Goal: Transaction & Acquisition: Purchase product/service

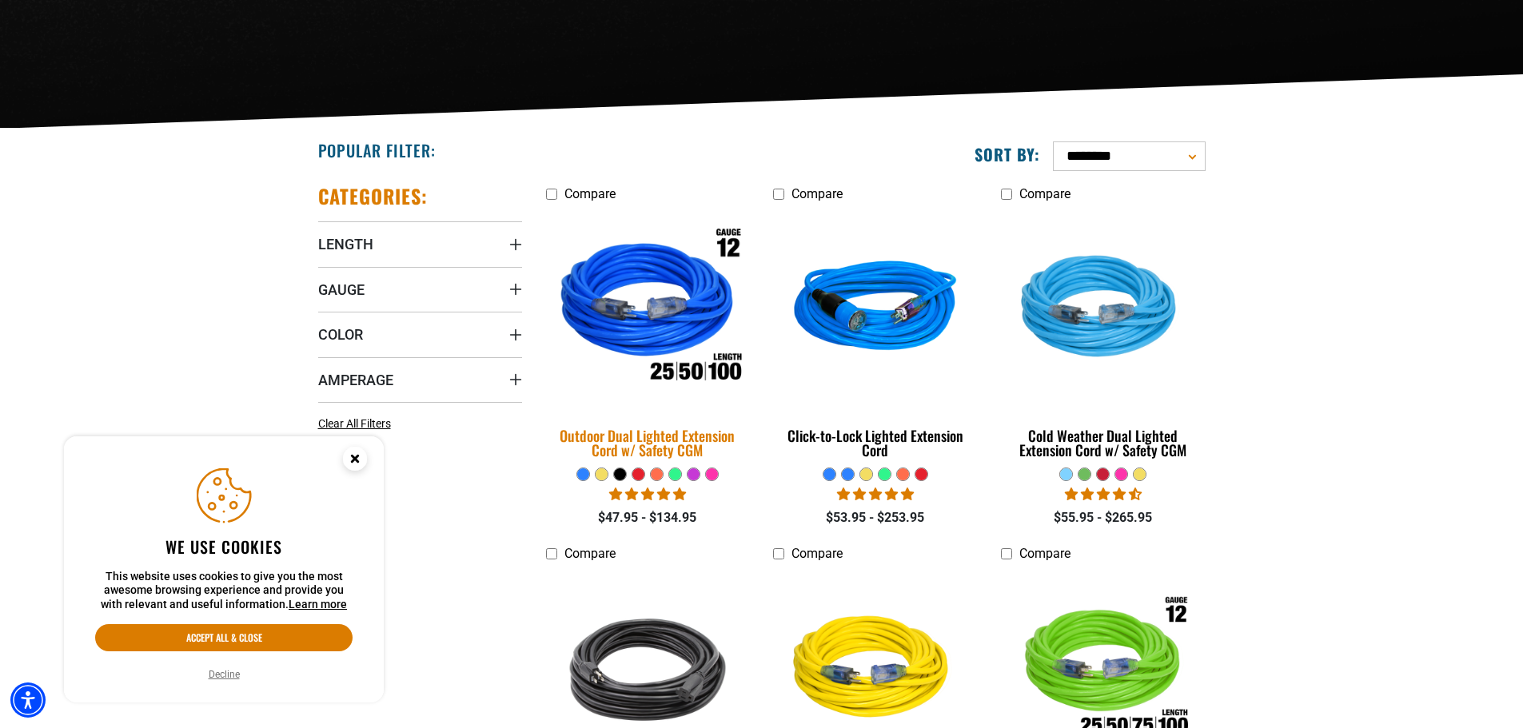
scroll to position [320, 0]
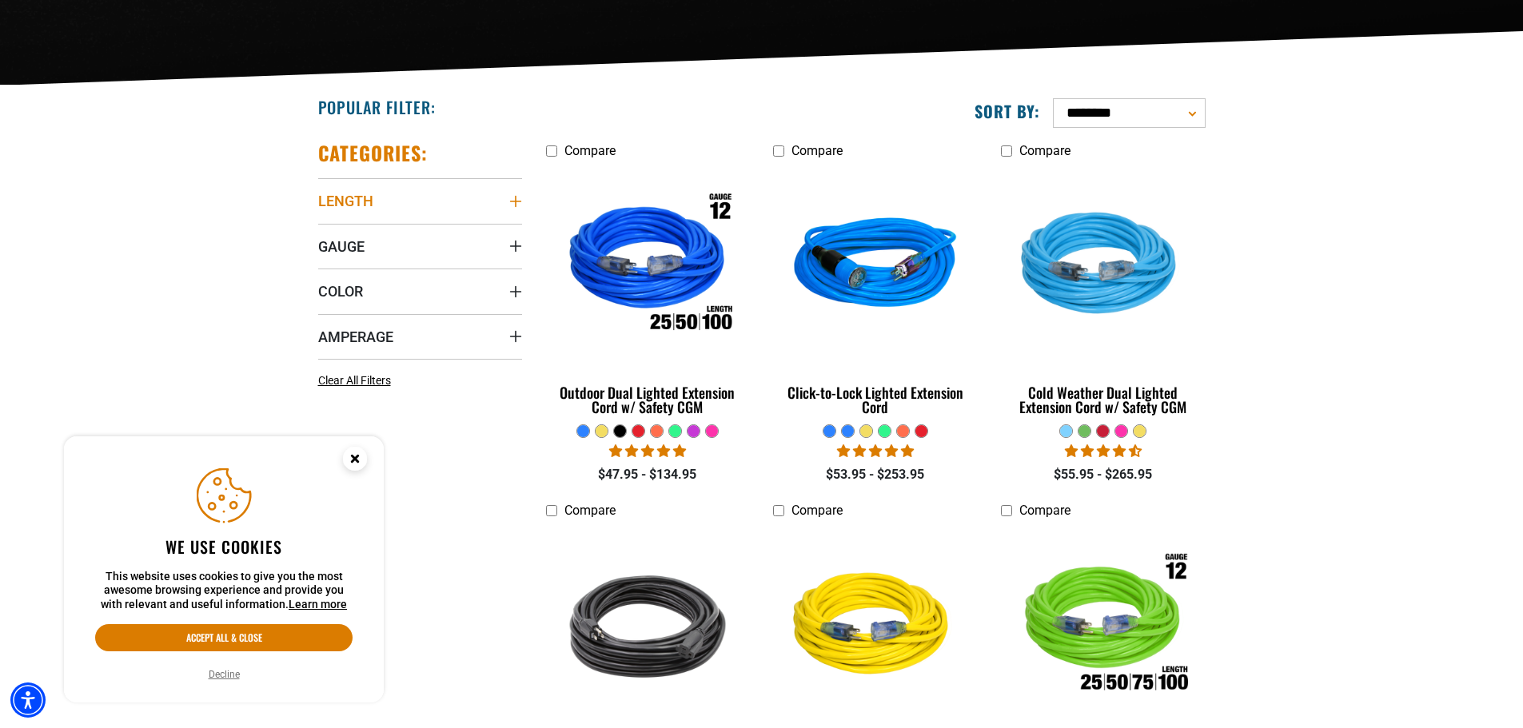
click at [513, 207] on icon "Length" at bounding box center [515, 201] width 13 height 13
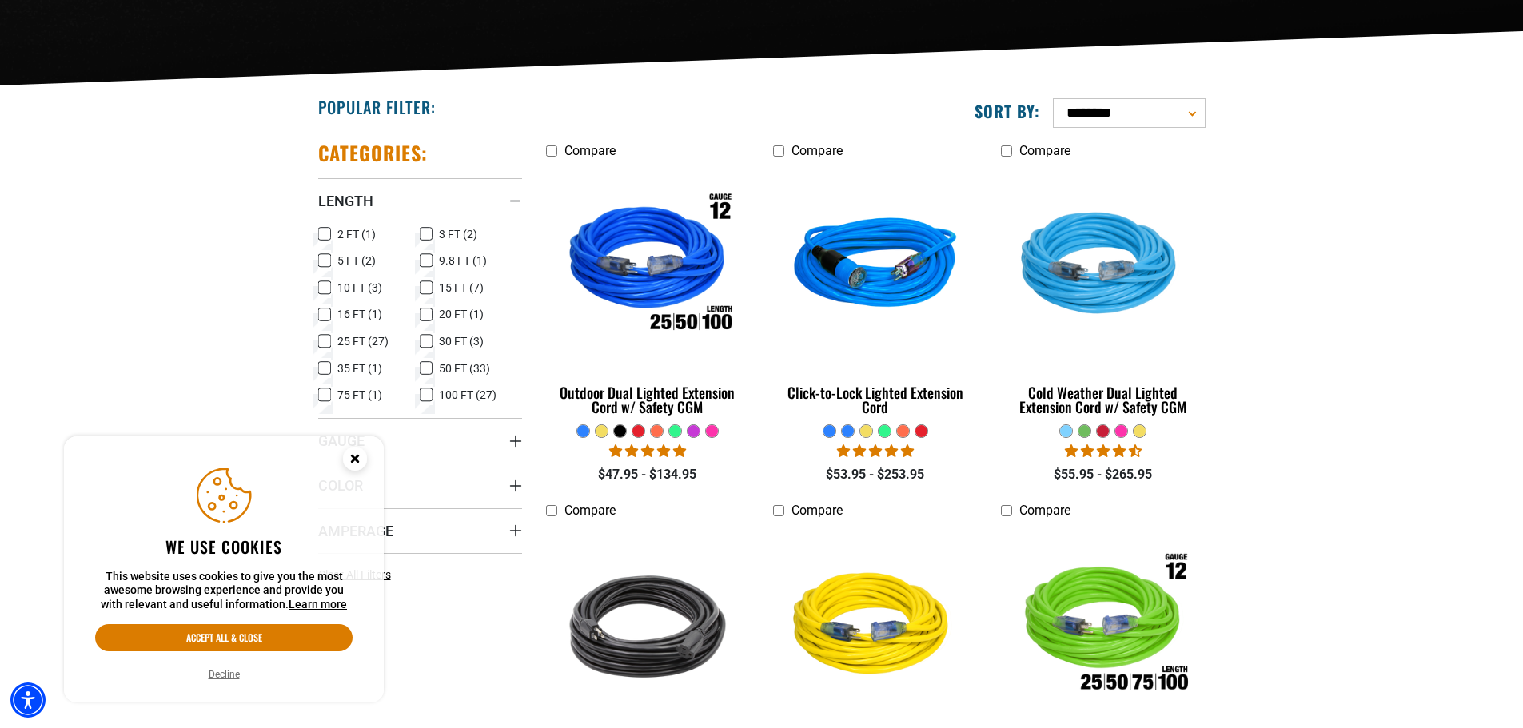
click at [429, 280] on icon at bounding box center [426, 287] width 13 height 21
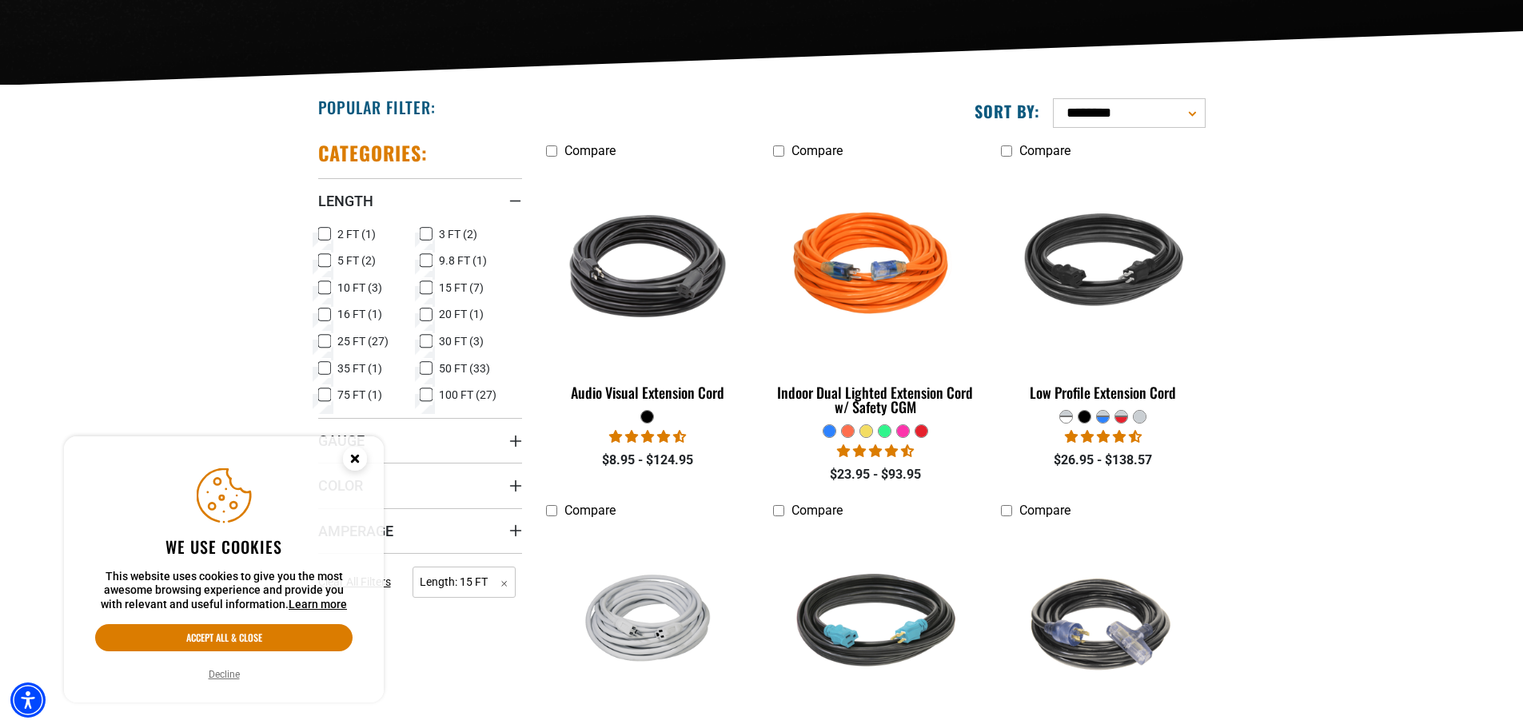
click at [357, 454] on circle "Close this option" at bounding box center [355, 459] width 24 height 24
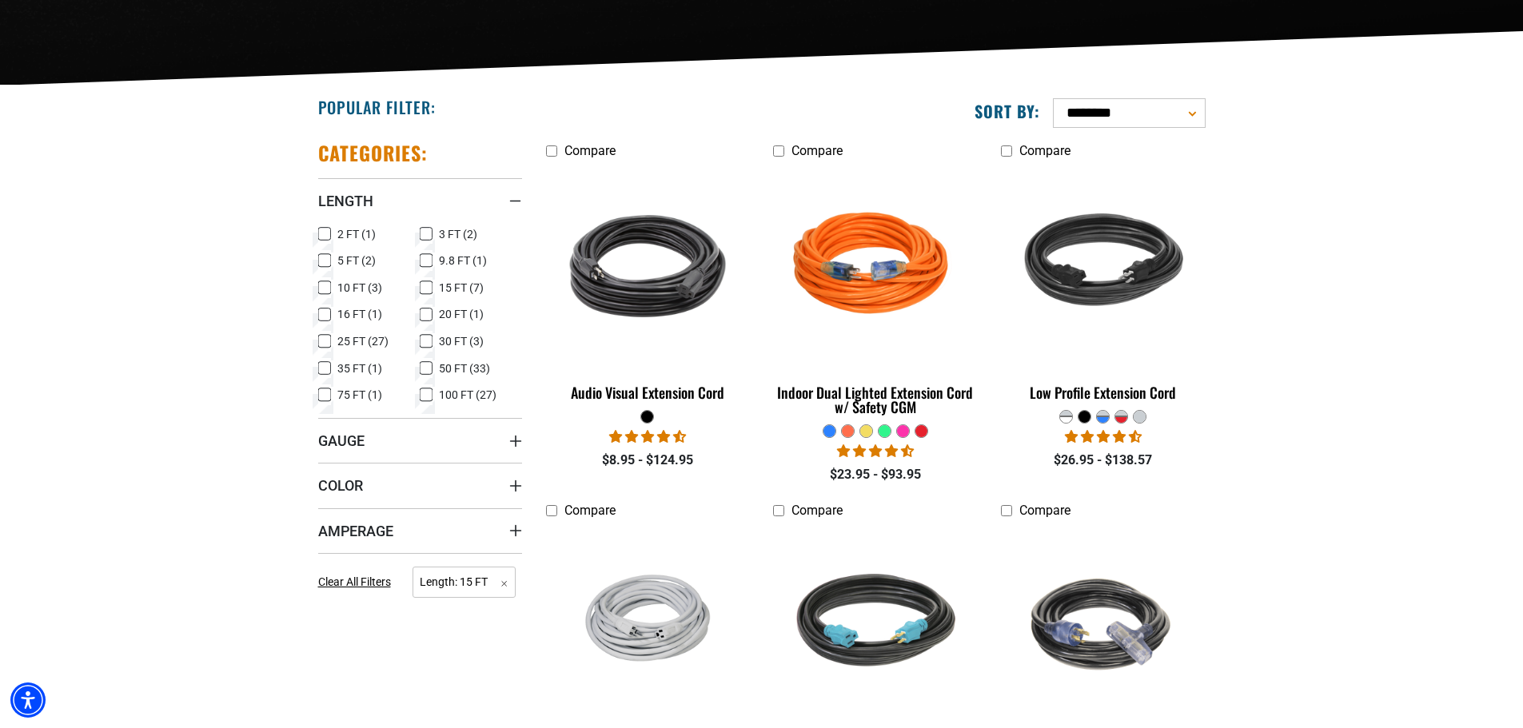
scroll to position [400, 0]
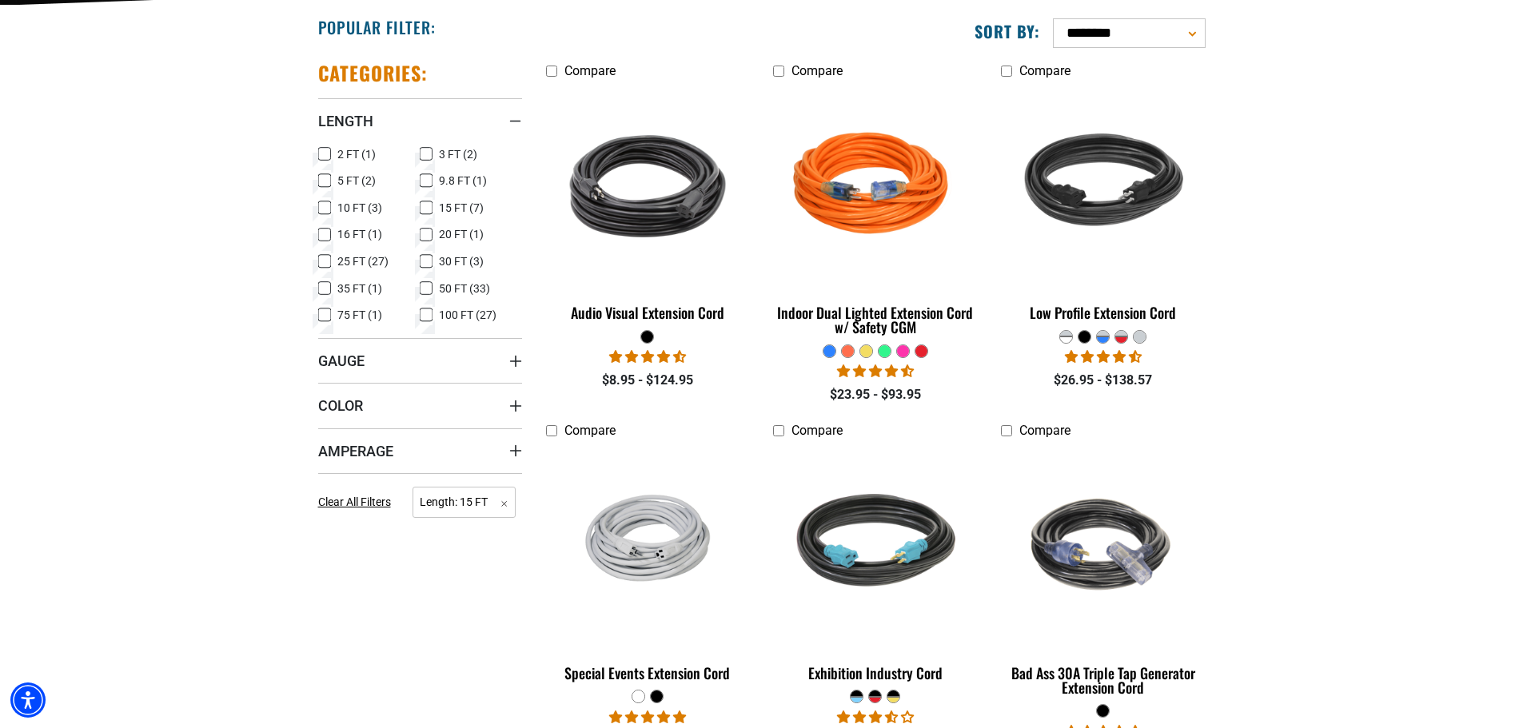
click at [528, 367] on div "Categories: Length Length 2 FT (1) 2 FT (1 product)" at bounding box center [420, 587] width 228 height 1079
click at [526, 365] on div "Categories: Length Length 2 FT (1) 2 FT (1 product)" at bounding box center [420, 587] width 228 height 1079
click at [516, 367] on icon "Gauge" at bounding box center [515, 361] width 13 height 13
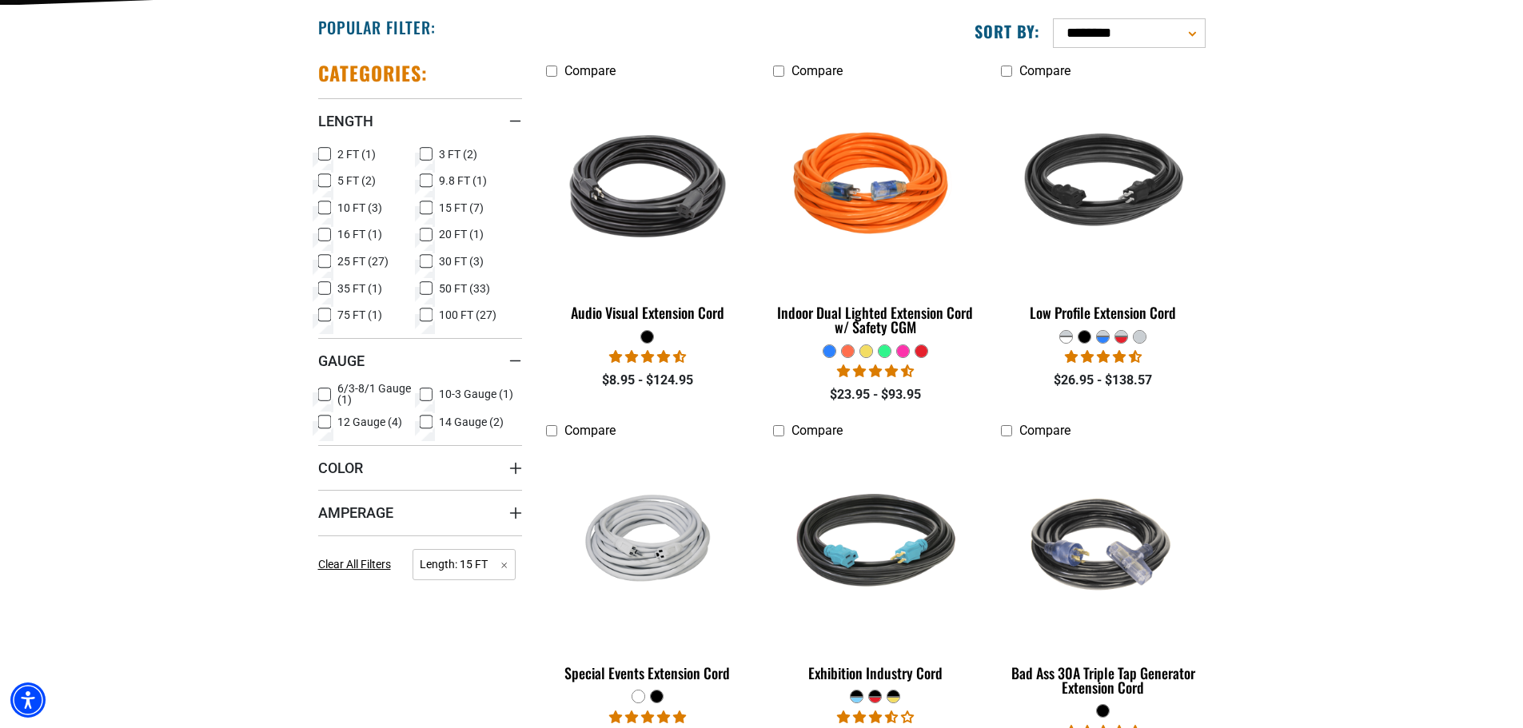
click at [425, 422] on icon at bounding box center [426, 422] width 13 height 21
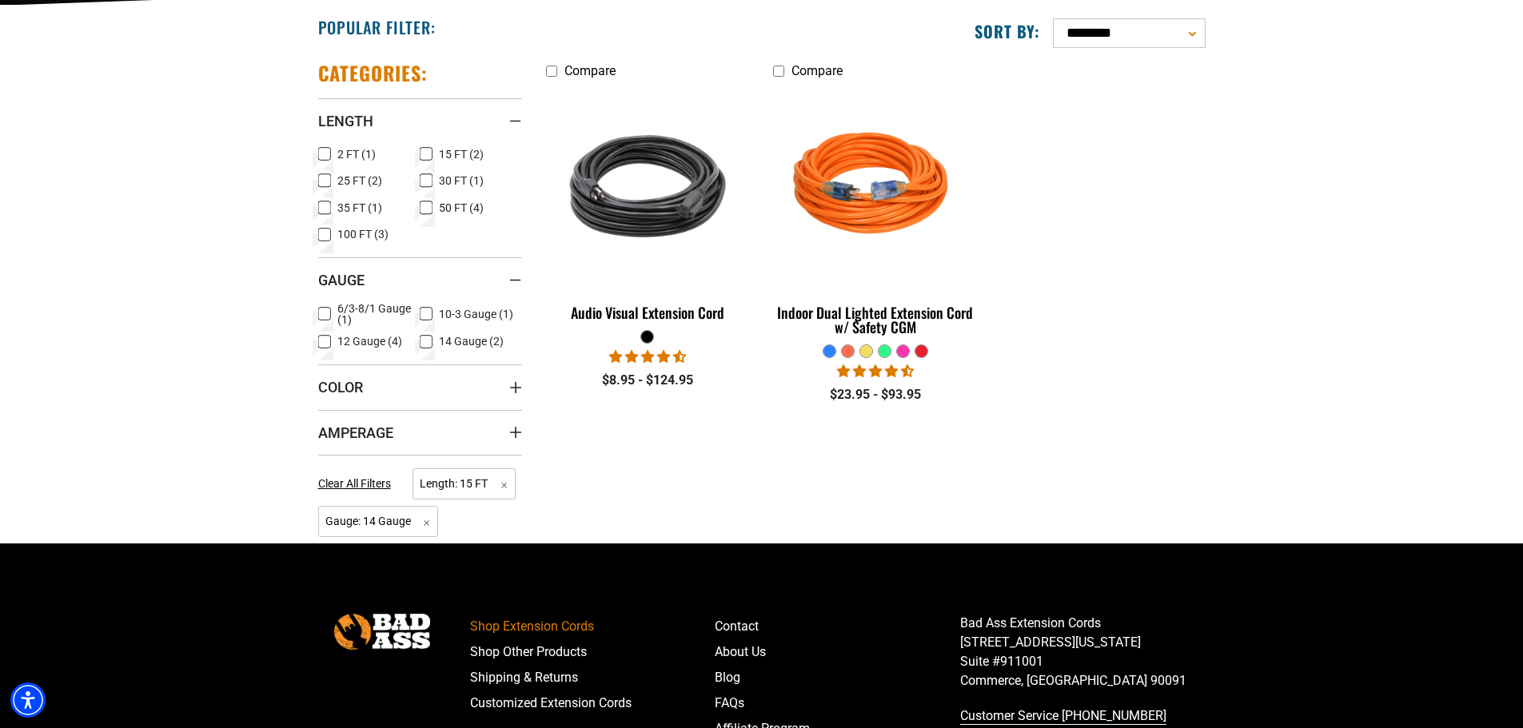
click at [515, 466] on div "Categories: Length Length 2 FT (1) 2 FT (1 product) 15 FT (2) 15 FT (2 products)" at bounding box center [420, 302] width 204 height 483
click at [509, 397] on summary "Color" at bounding box center [420, 387] width 204 height 45
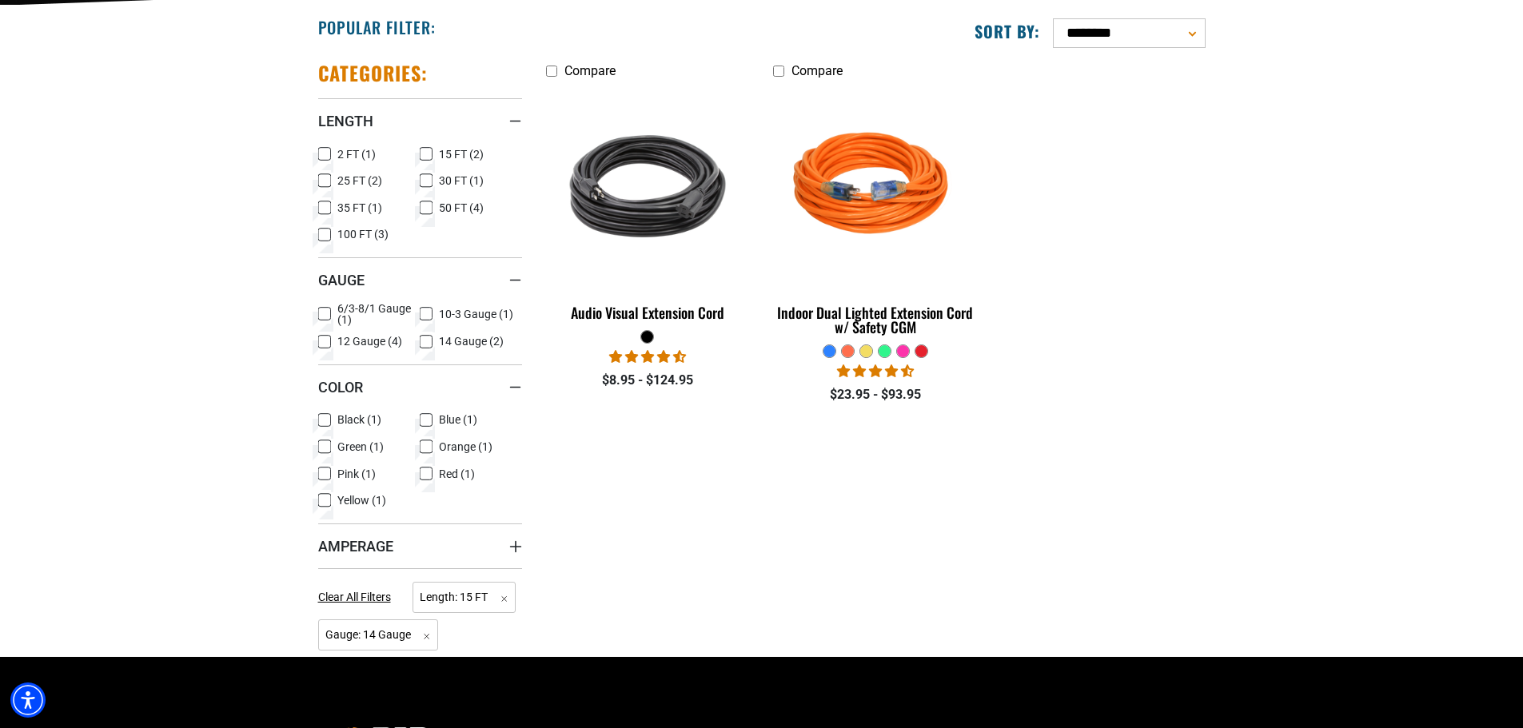
click at [326, 421] on icon at bounding box center [324, 420] width 13 height 21
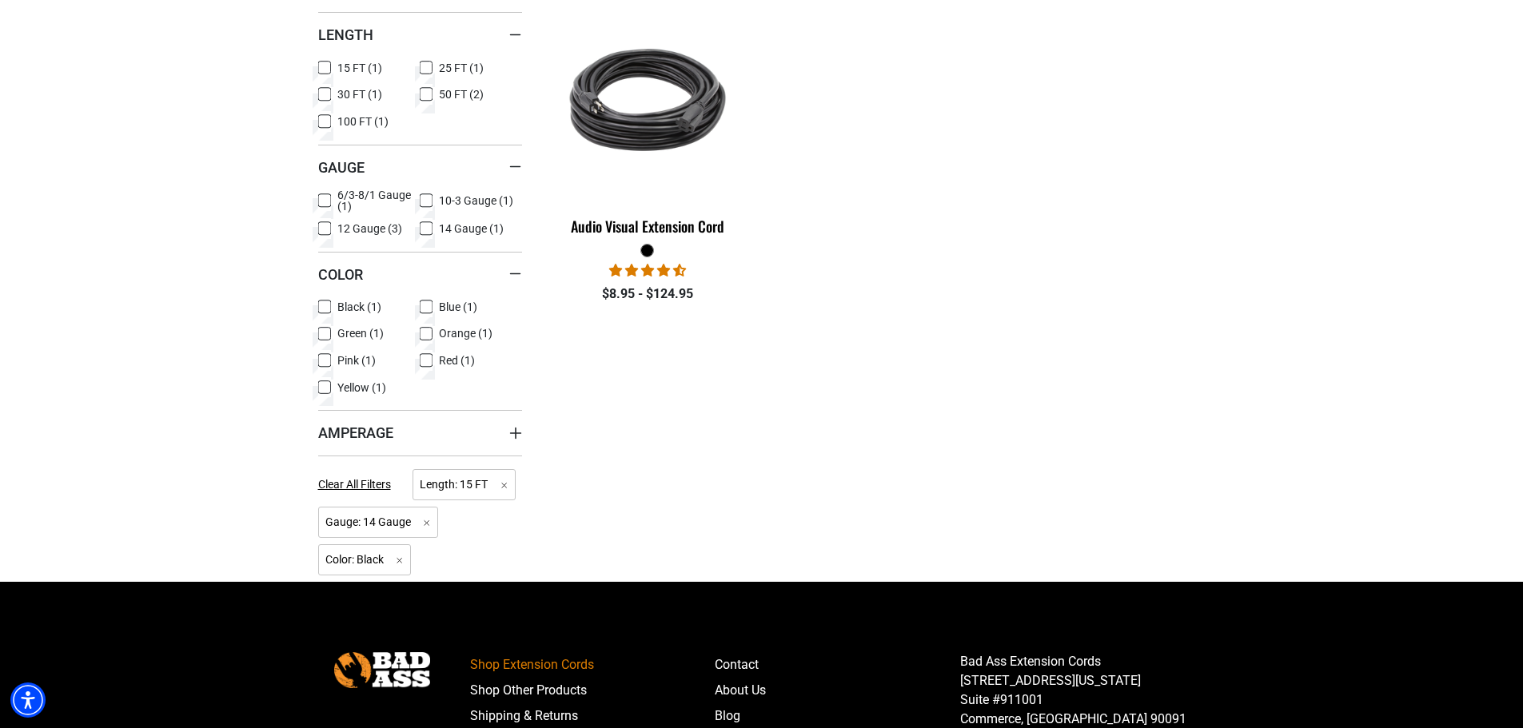
scroll to position [712, 0]
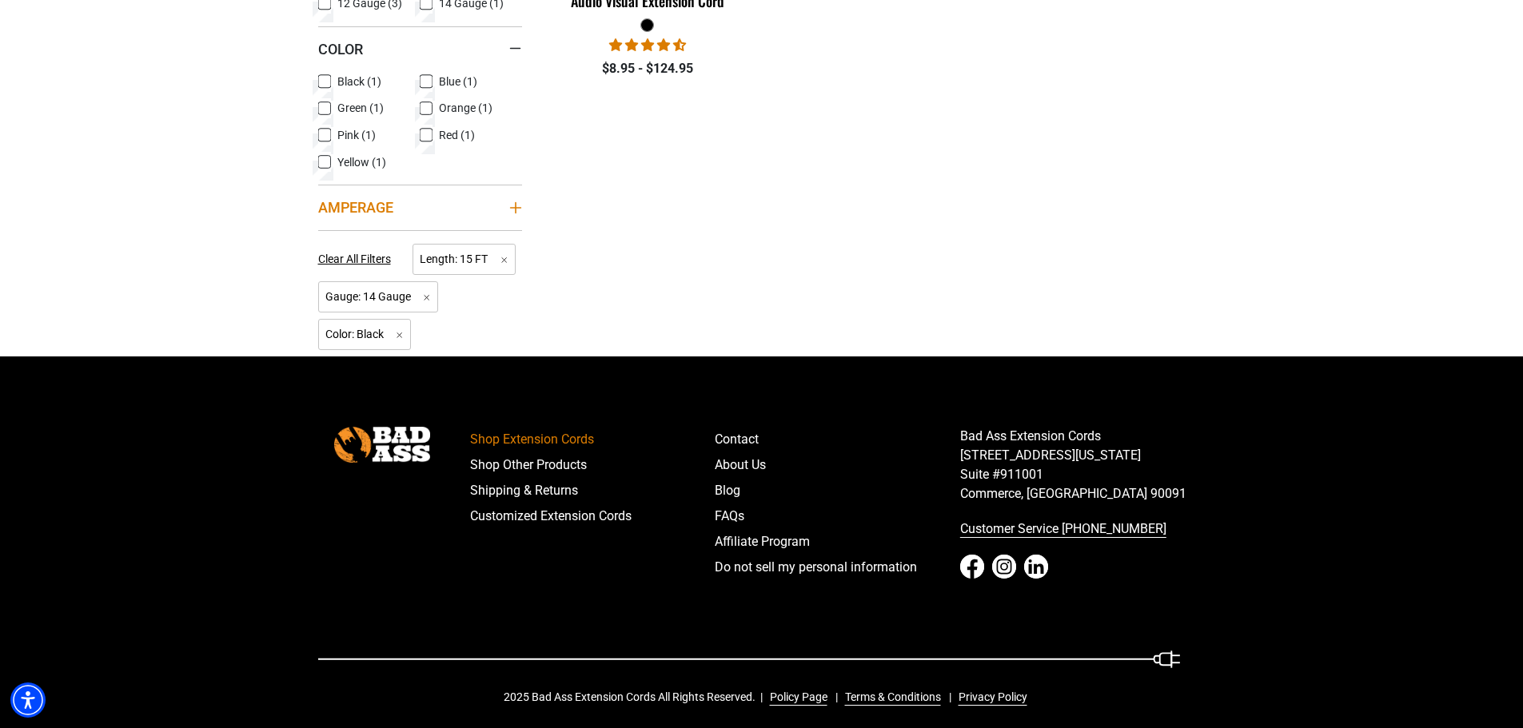
click at [516, 214] on summary "Amperage" at bounding box center [420, 207] width 204 height 45
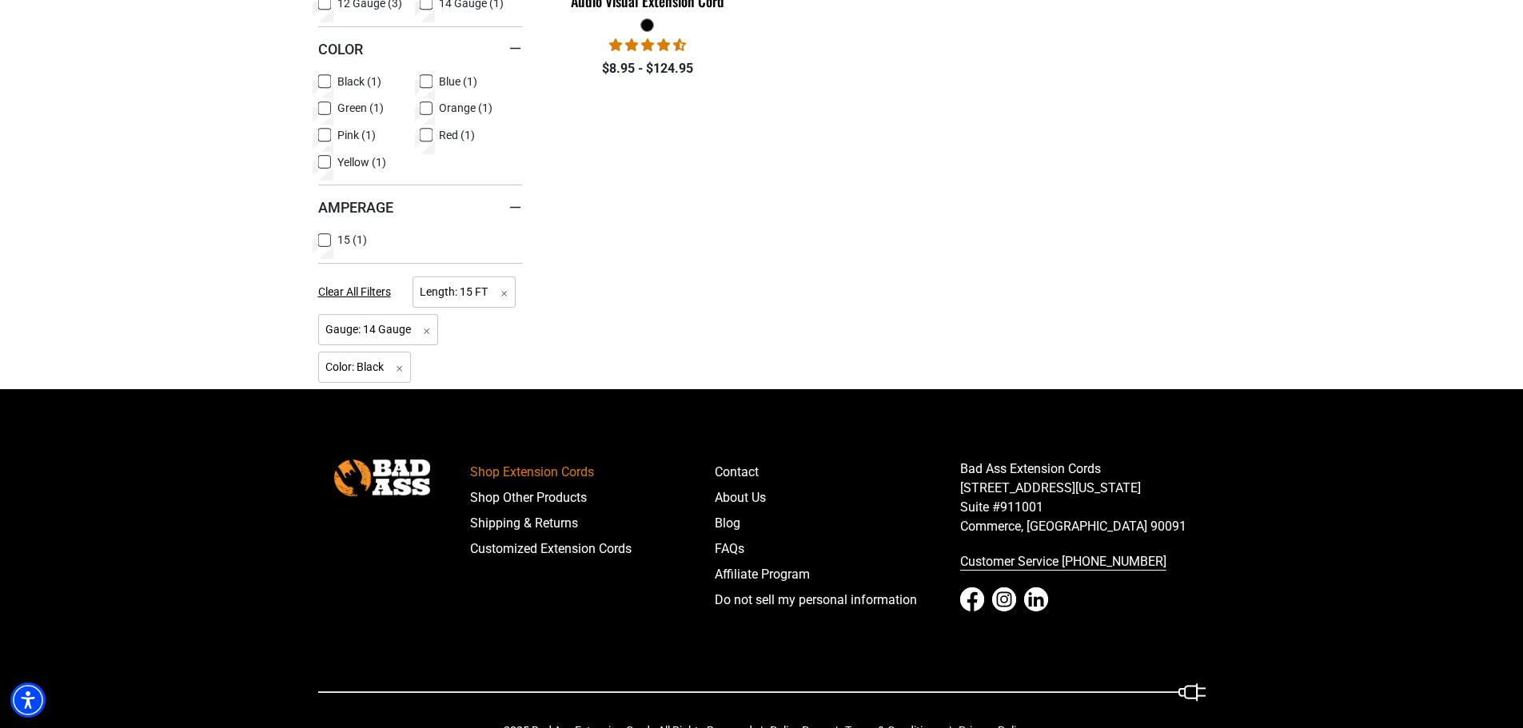
click at [320, 238] on icon at bounding box center [324, 240] width 13 height 21
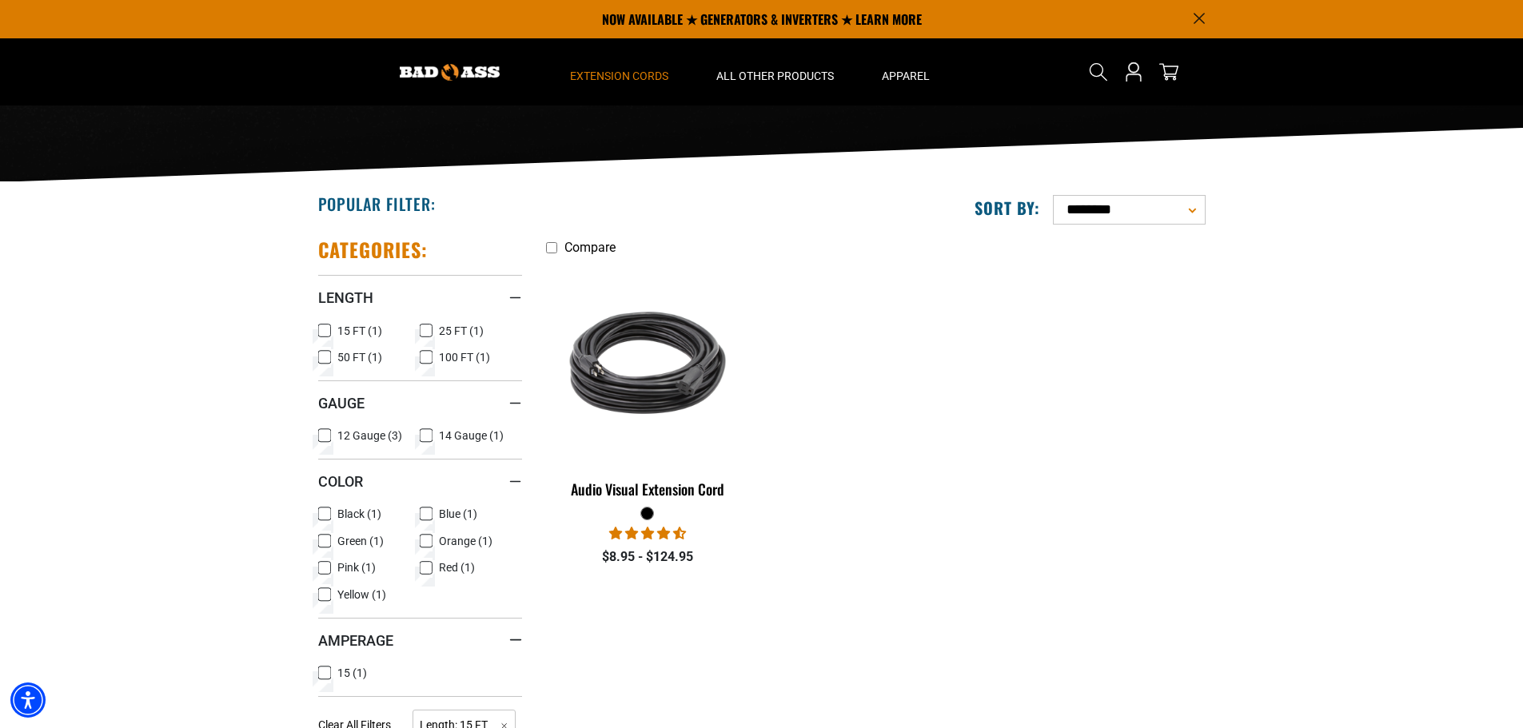
scroll to position [205, 0]
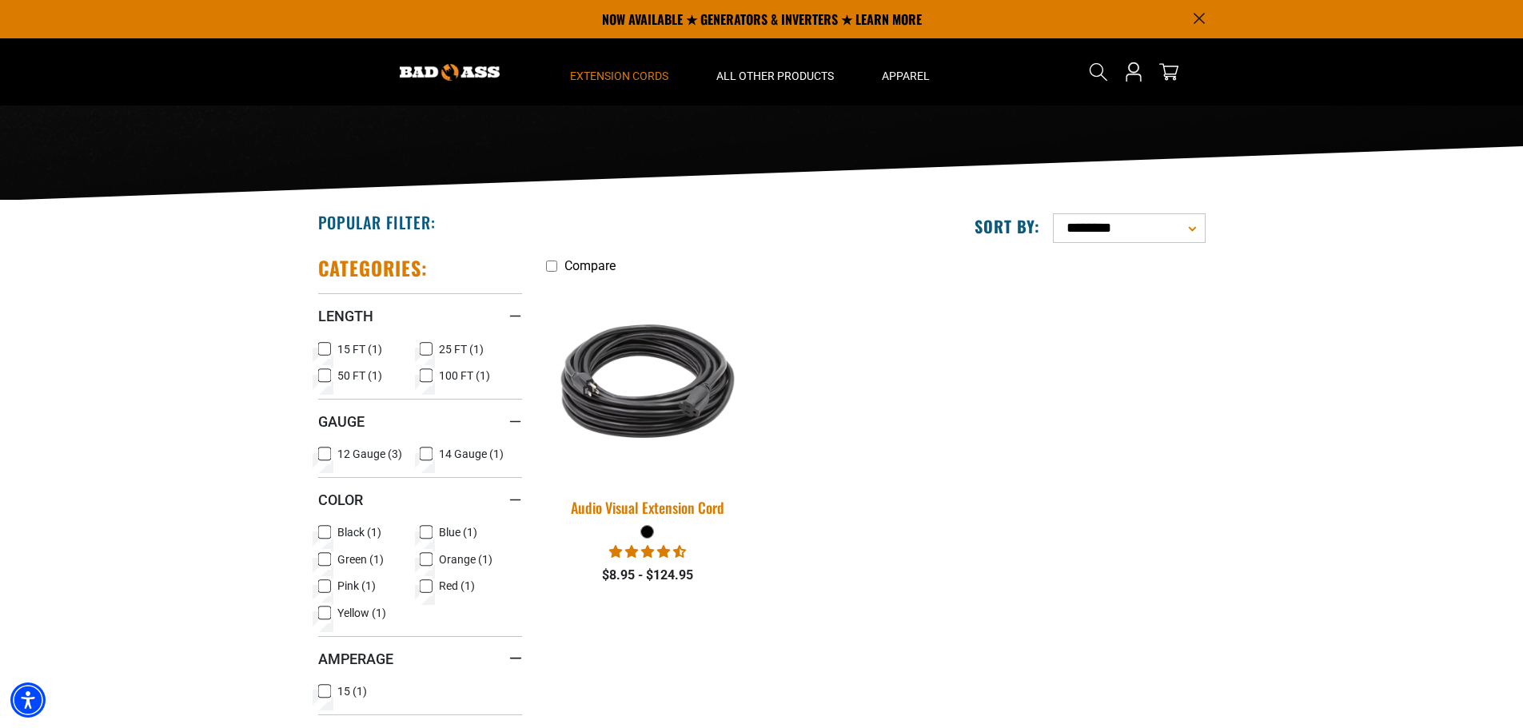
click at [634, 367] on img at bounding box center [648, 381] width 224 height 205
